Goal: Download file/media

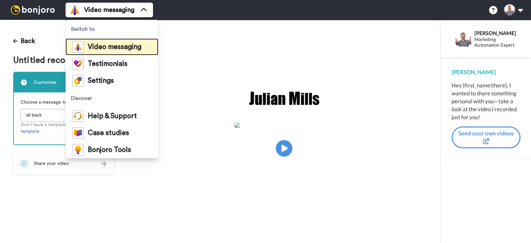
click at [110, 47] on span "Video messaging" at bounding box center [115, 47] width 54 height 7
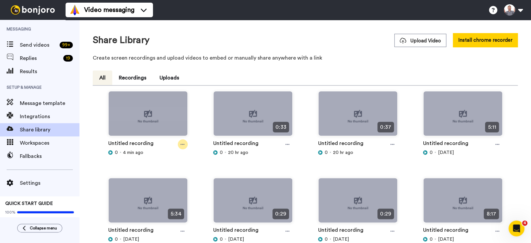
click at [179, 145] on div at bounding box center [183, 144] width 10 height 10
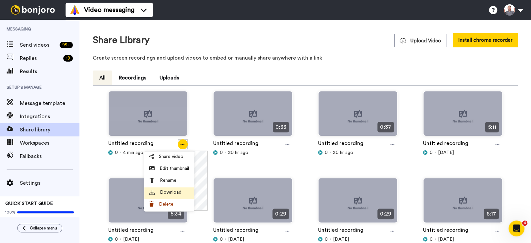
click at [171, 193] on span "Download" at bounding box center [171, 192] width 22 height 7
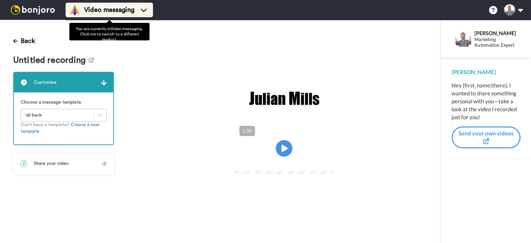
click at [89, 11] on span "Video messaging" at bounding box center [109, 9] width 50 height 9
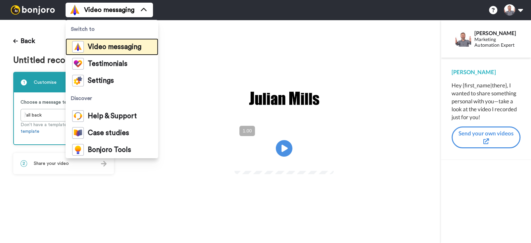
click at [97, 45] on span "Video messaging" at bounding box center [115, 47] width 54 height 7
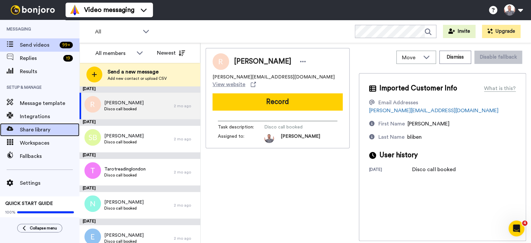
click at [39, 129] on span "Share library" at bounding box center [50, 130] width 60 height 8
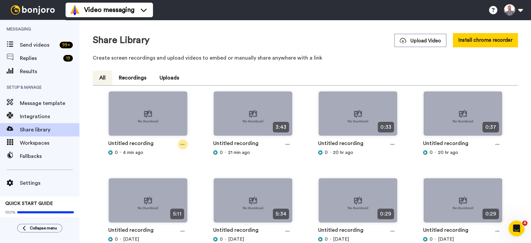
click at [182, 145] on icon at bounding box center [182, 144] width 4 height 5
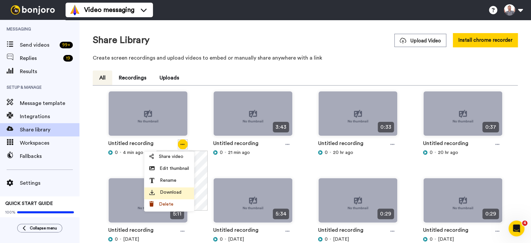
click at [174, 190] on span "Download" at bounding box center [171, 192] width 22 height 7
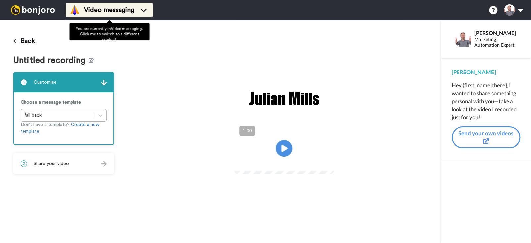
click at [102, 13] on span "Video messaging" at bounding box center [109, 9] width 50 height 9
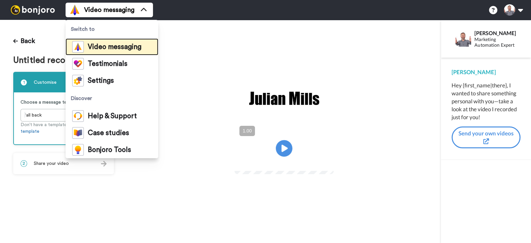
click at [109, 46] on span "Video messaging" at bounding box center [115, 47] width 54 height 7
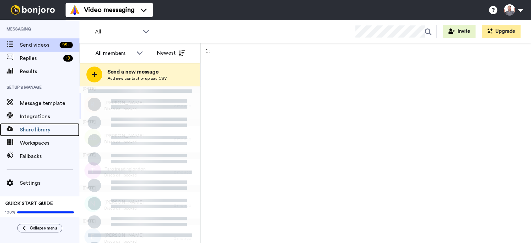
click at [36, 133] on span "Share library" at bounding box center [50, 130] width 60 height 8
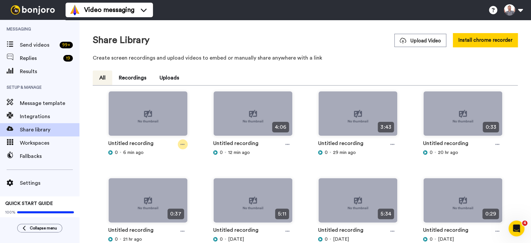
click at [180, 145] on icon at bounding box center [182, 144] width 4 height 5
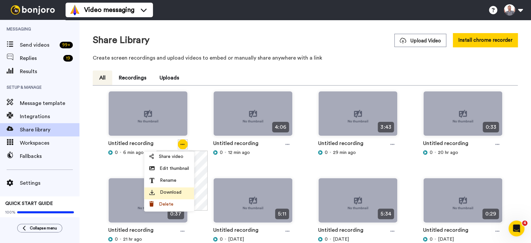
click at [169, 193] on span "Download" at bounding box center [171, 192] width 22 height 7
